Goal: Complete application form

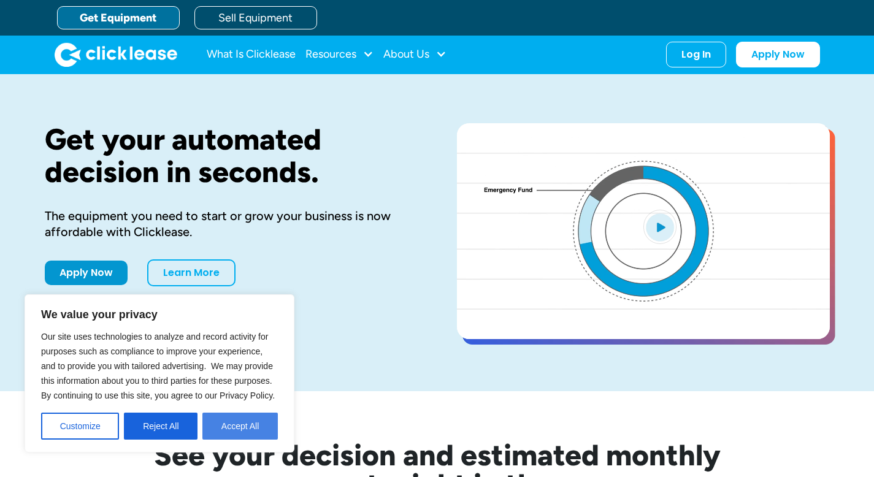
click at [219, 423] on button "Accept All" at bounding box center [239, 426] width 75 height 27
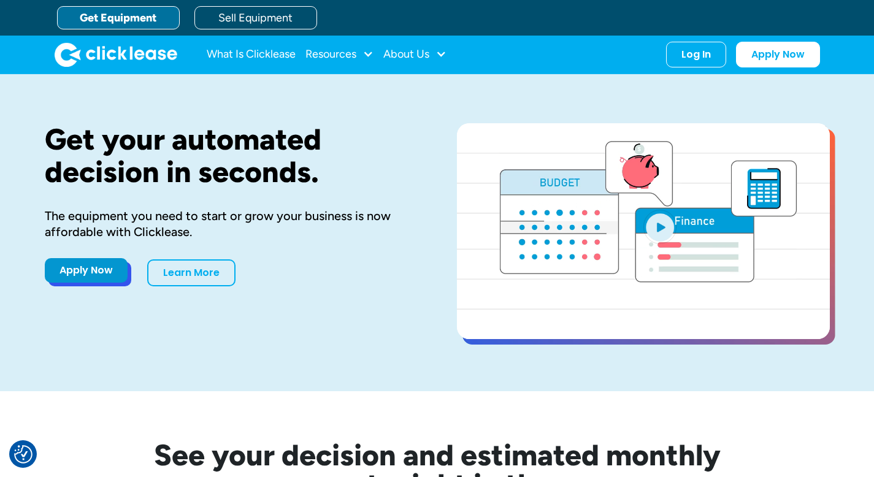
click at [86, 273] on link "Apply Now" at bounding box center [86, 270] width 83 height 25
